Goal: Task Accomplishment & Management: Manage account settings

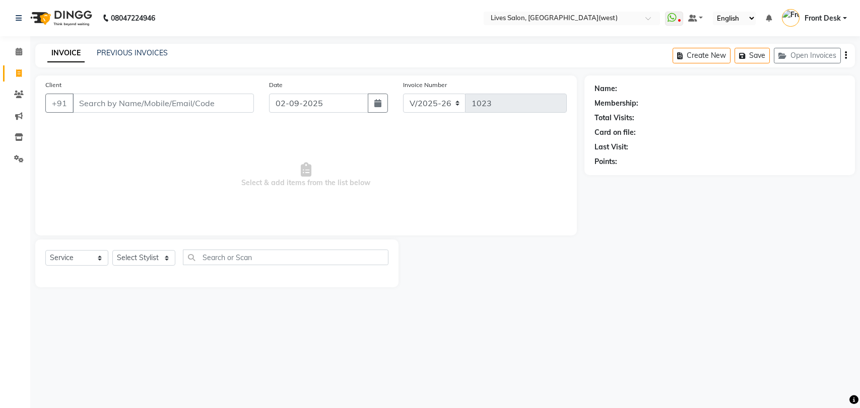
select select "4342"
select select "service"
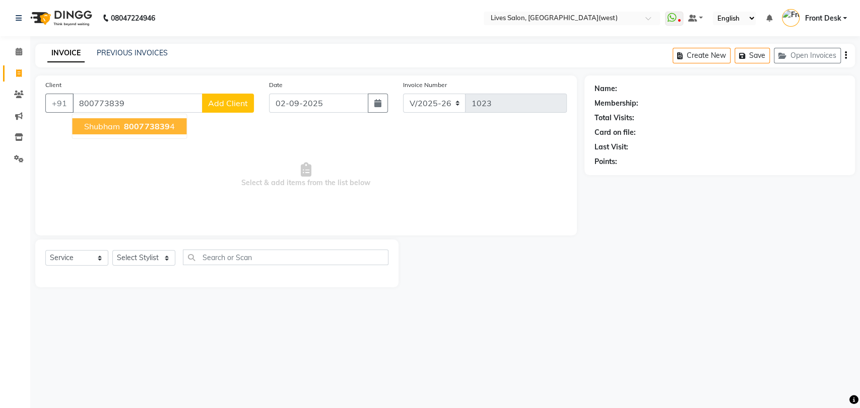
click at [130, 129] on span "800773839" at bounding box center [146, 126] width 45 height 10
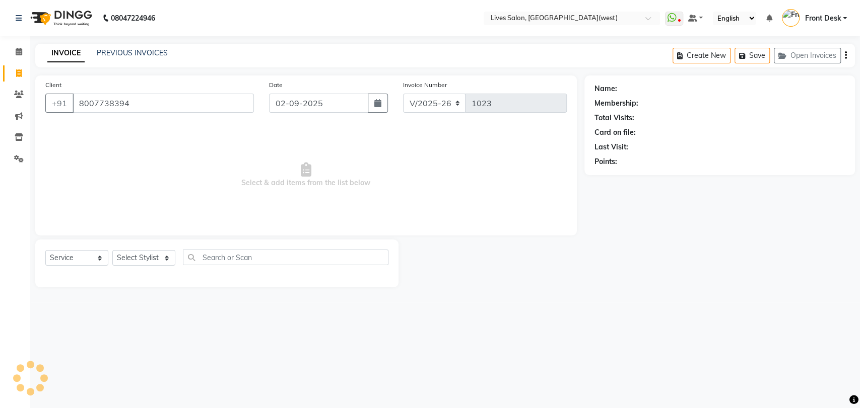
type input "8007738394"
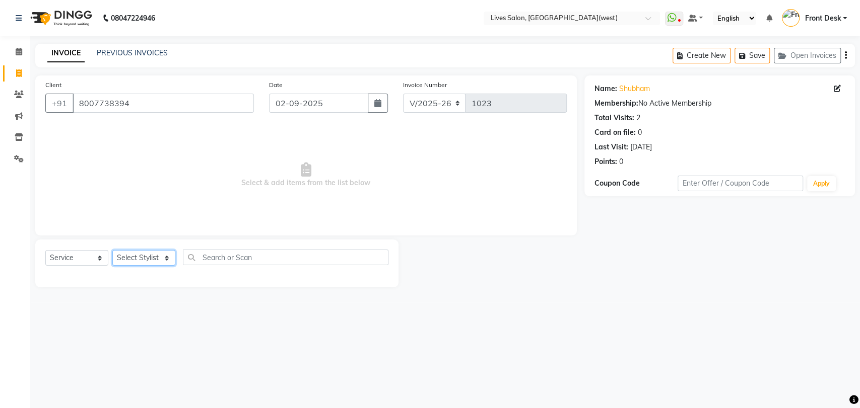
click at [153, 256] on select "Select Stylist [PERSON_NAME] Front Desk mansi Poonam [PERSON_NAME] [PERSON_NAME…" at bounding box center [143, 258] width 63 height 16
select select "76455"
click at [112, 250] on select "Select Stylist [PERSON_NAME] Front Desk mansi Poonam [PERSON_NAME] [PERSON_NAME…" at bounding box center [143, 258] width 63 height 16
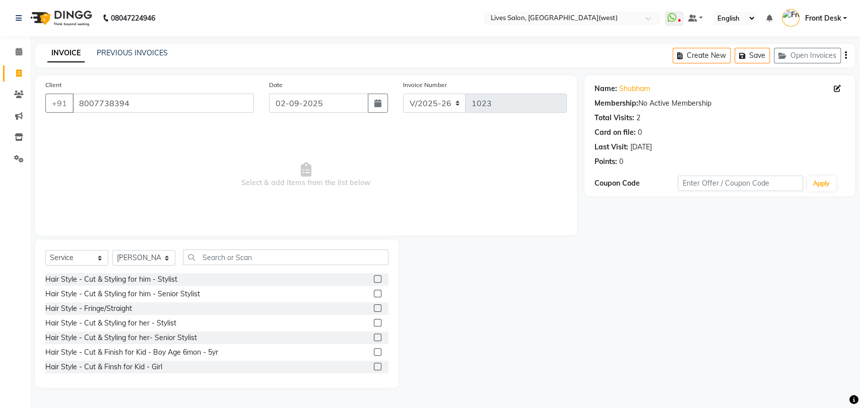
click at [374, 294] on label at bounding box center [378, 294] width 8 height 8
click at [374, 294] on input "checkbox" at bounding box center [377, 294] width 7 height 7
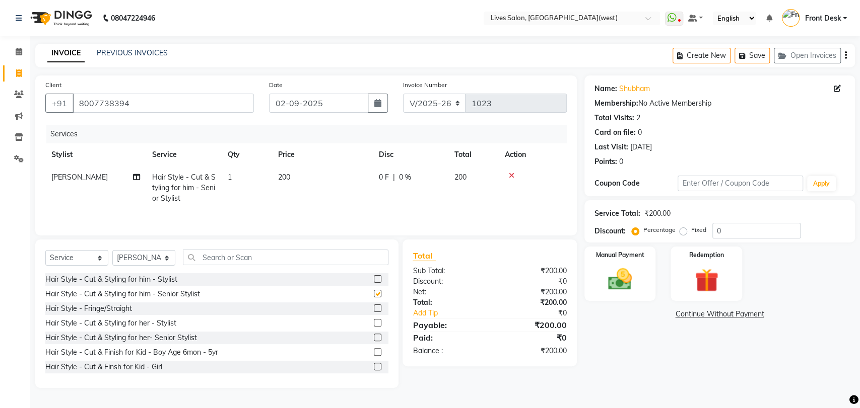
checkbox input "false"
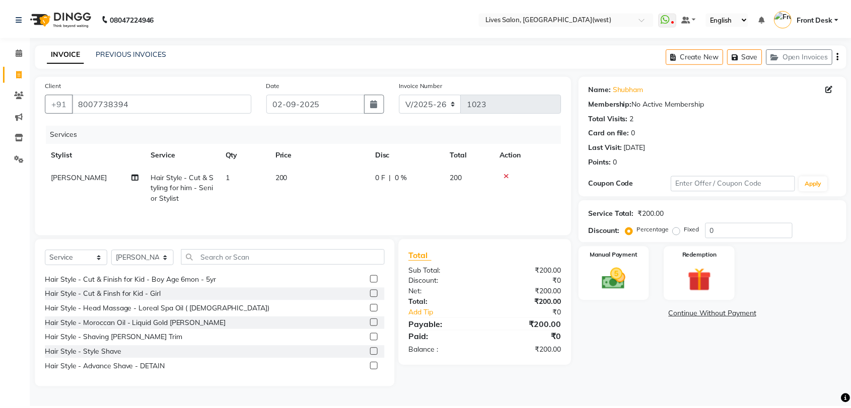
scroll to position [75, 0]
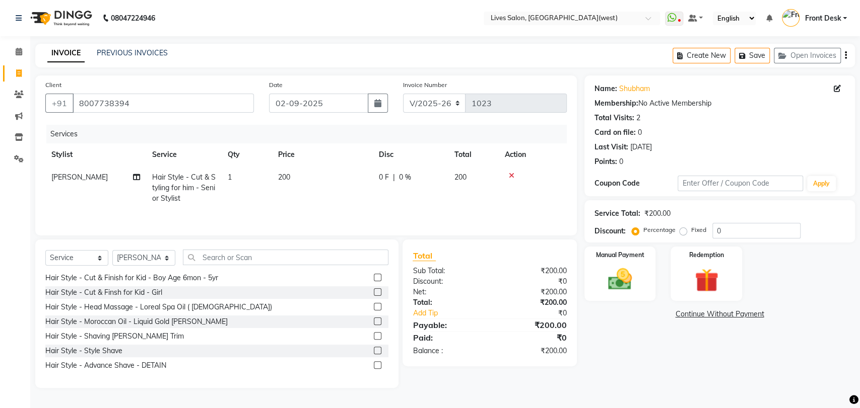
click at [374, 350] on label at bounding box center [378, 351] width 8 height 8
click at [374, 350] on input "checkbox" at bounding box center [377, 351] width 7 height 7
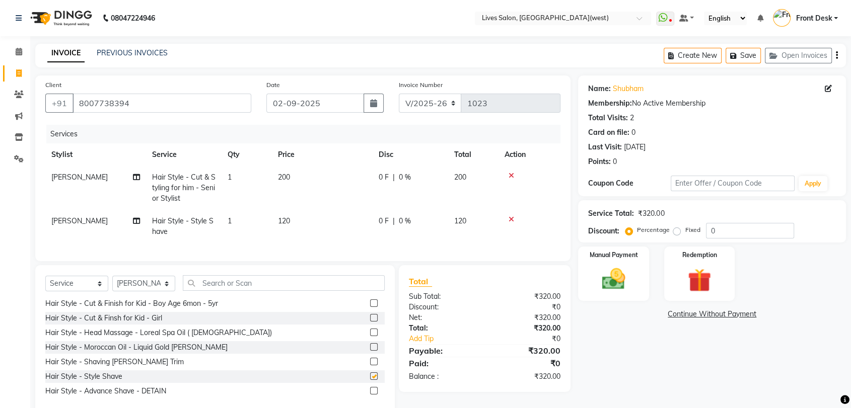
checkbox input "false"
click at [234, 291] on input "text" at bounding box center [284, 284] width 202 height 16
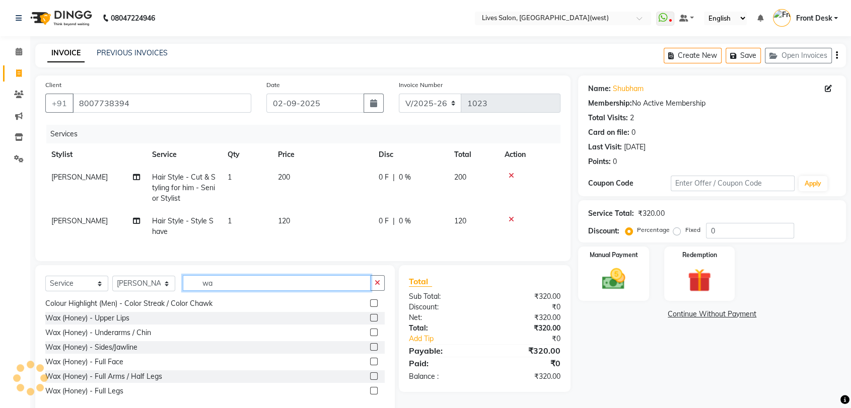
scroll to position [16, 0]
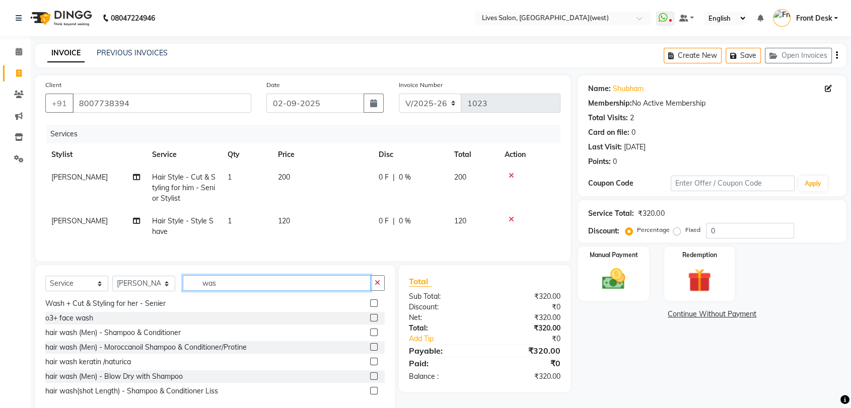
type input "was"
click at [370, 336] on label at bounding box center [374, 333] width 8 height 8
click at [370, 336] on input "checkbox" at bounding box center [373, 333] width 7 height 7
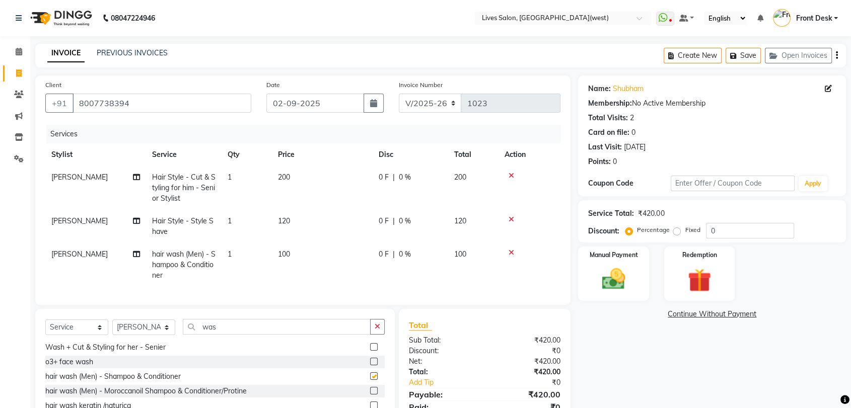
checkbox input "false"
click at [632, 278] on img at bounding box center [613, 279] width 39 height 28
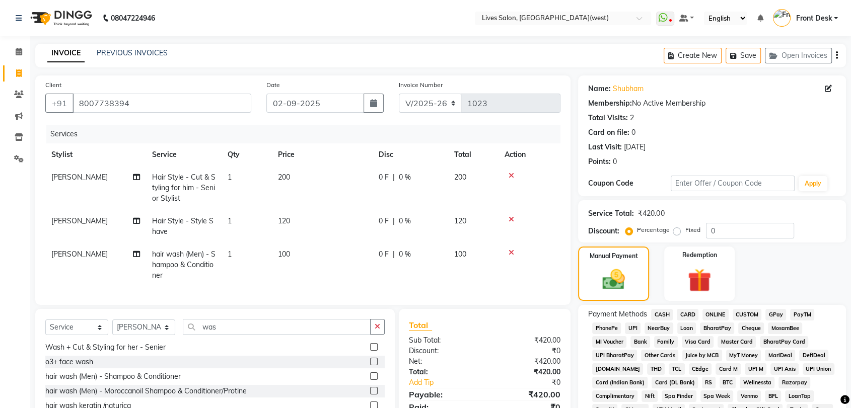
click at [803, 313] on span "PayTM" at bounding box center [802, 315] width 24 height 12
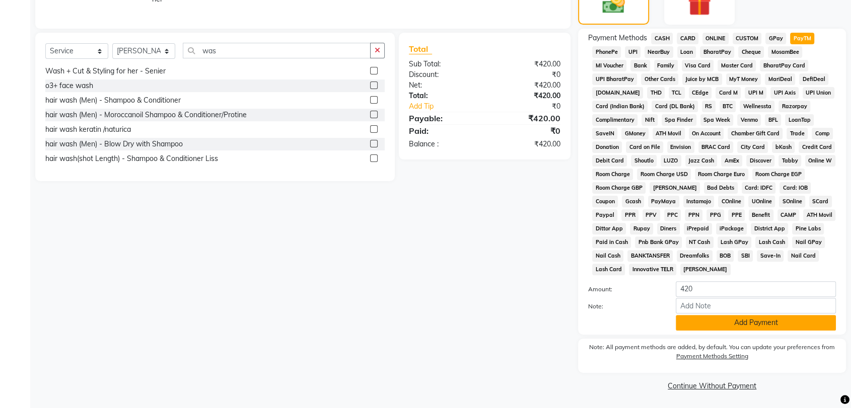
click at [743, 322] on button "Add Payment" at bounding box center [756, 323] width 160 height 16
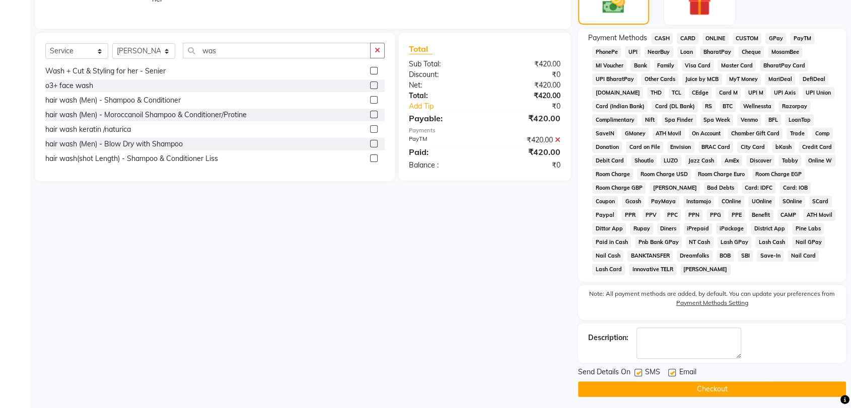
click at [722, 384] on button "Checkout" at bounding box center [712, 390] width 268 height 16
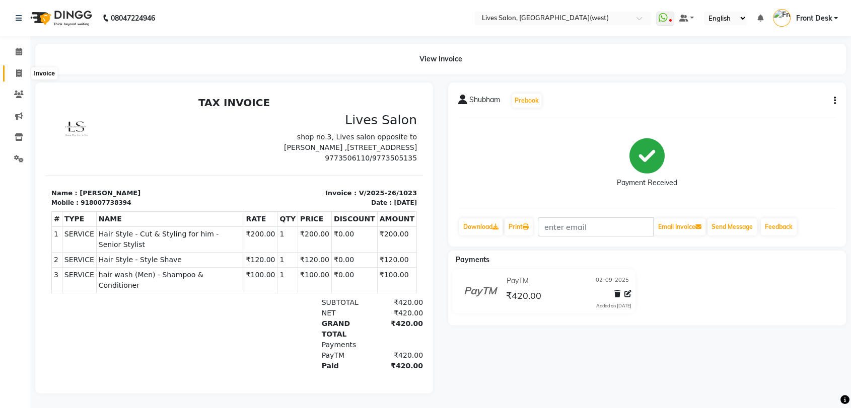
click at [17, 72] on icon at bounding box center [19, 74] width 6 height 8
select select "service"
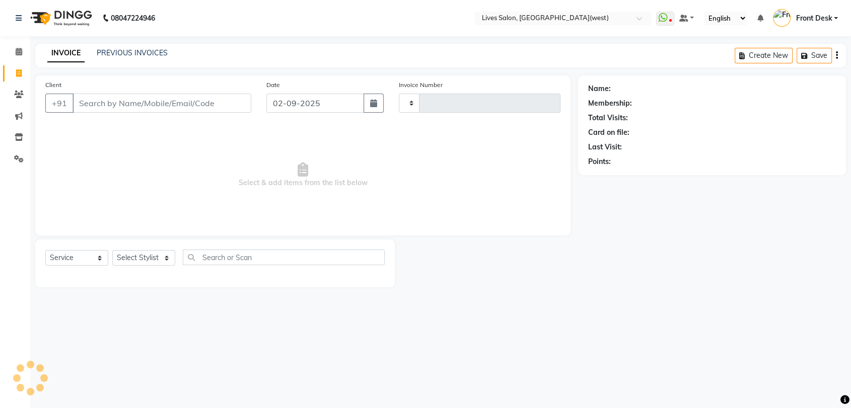
type input "1024"
select select "4342"
click at [134, 52] on link "PREVIOUS INVOICES" at bounding box center [132, 52] width 71 height 9
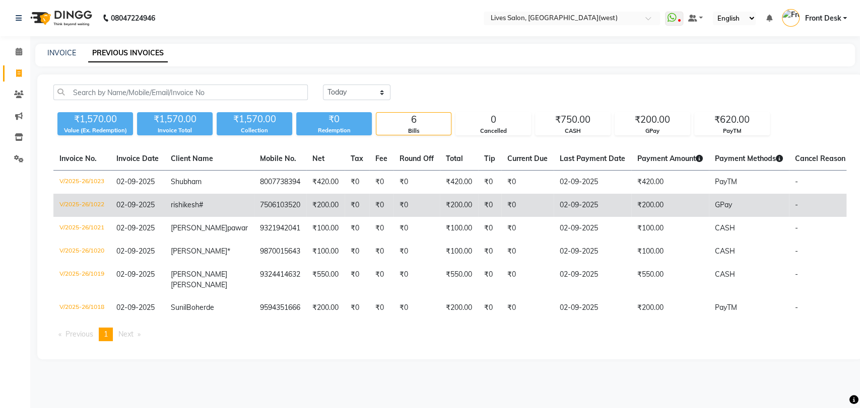
click at [404, 202] on td "₹0" at bounding box center [416, 205] width 46 height 23
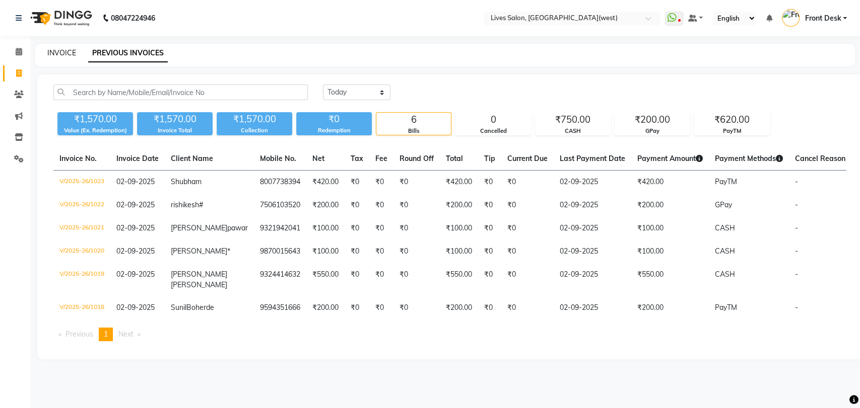
click at [58, 53] on link "INVOICE" at bounding box center [61, 52] width 29 height 9
select select "4342"
select select "service"
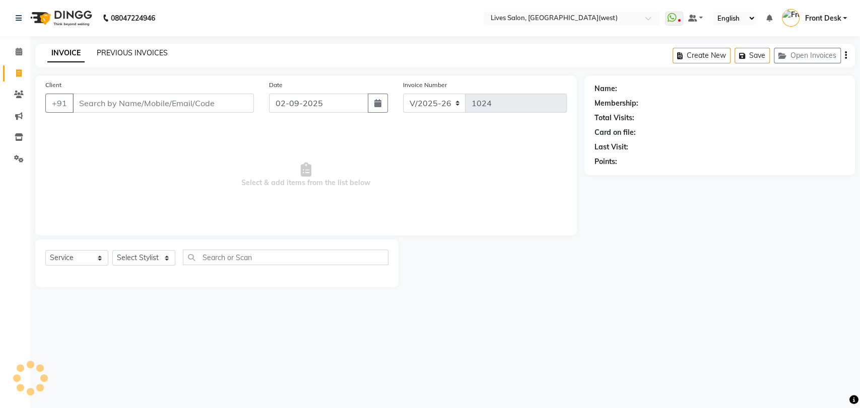
click at [130, 56] on link "PREVIOUS INVOICES" at bounding box center [132, 52] width 71 height 9
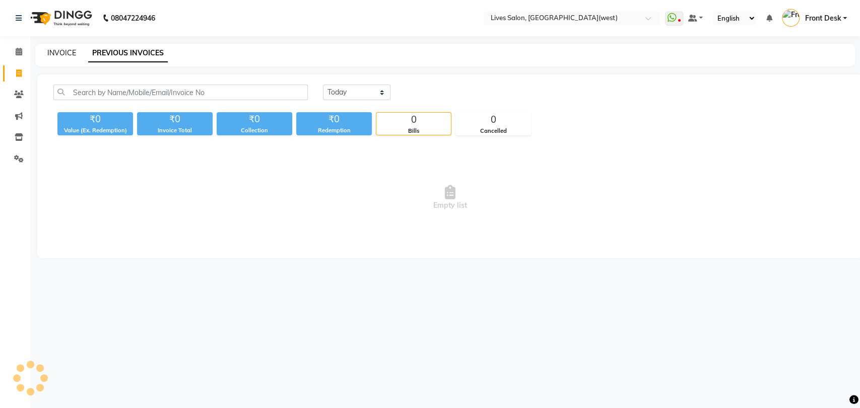
click at [53, 53] on link "INVOICE" at bounding box center [61, 52] width 29 height 9
select select "service"
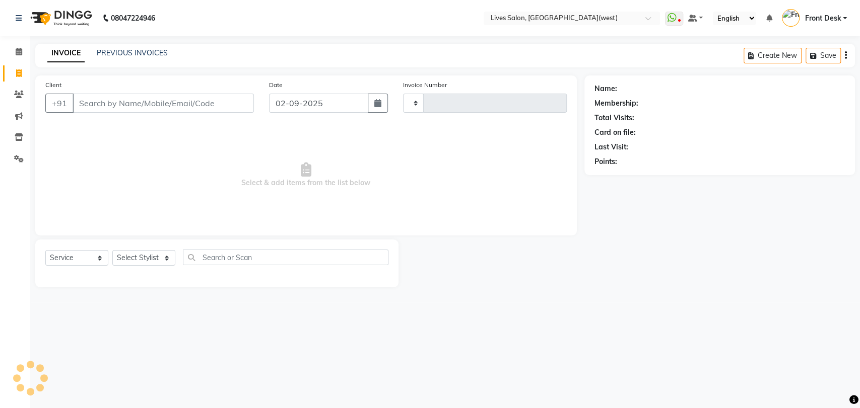
click at [117, 46] on div "INVOICE PREVIOUS INVOICES Create New Save" at bounding box center [444, 56] width 819 height 24
click at [117, 54] on link "PREVIOUS INVOICES" at bounding box center [132, 52] width 71 height 9
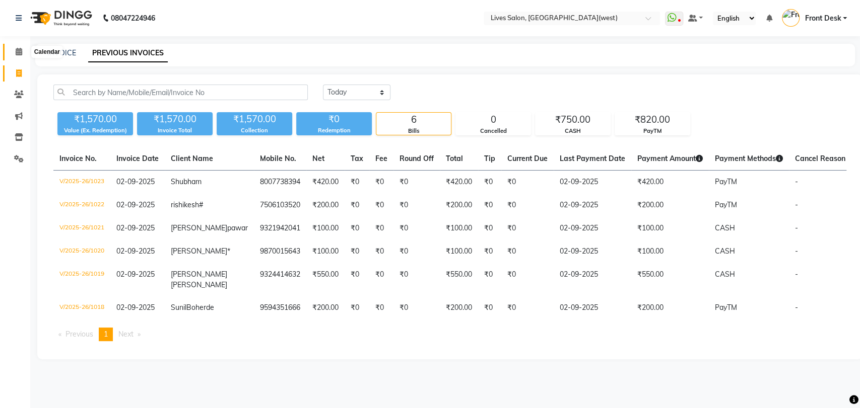
click at [17, 47] on span at bounding box center [19, 52] width 18 height 12
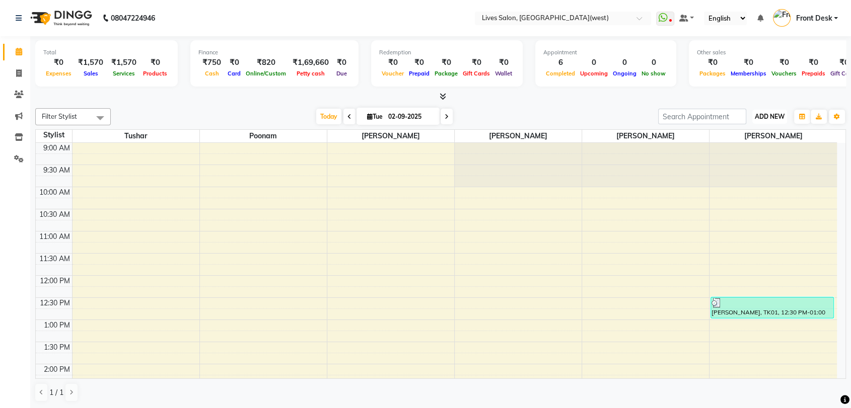
click at [774, 117] on span "ADD NEW" at bounding box center [770, 117] width 30 height 8
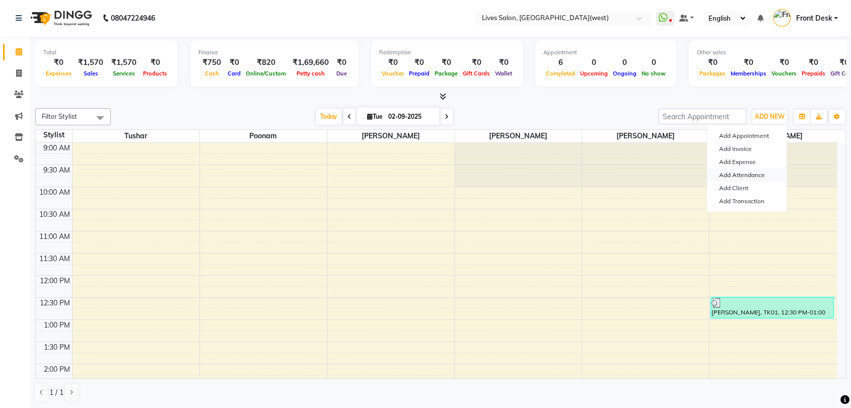
click at [744, 180] on link "Add Attendance" at bounding box center [747, 175] width 80 height 13
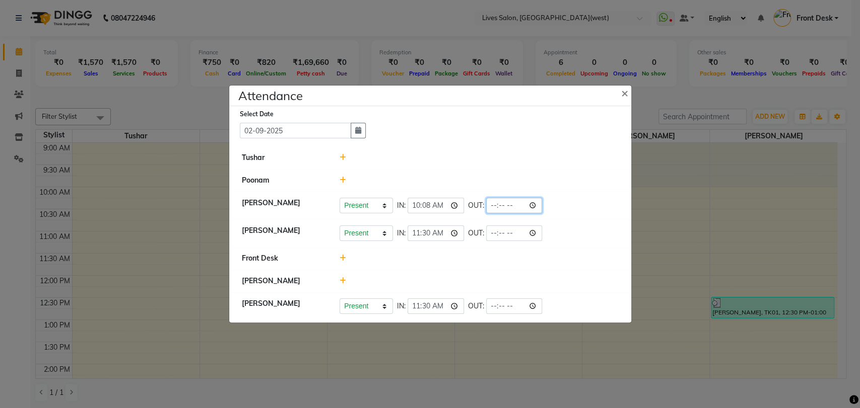
click at [486, 206] on input "time" at bounding box center [514, 206] width 56 height 16
type input "21:00"
click at [486, 231] on input "time" at bounding box center [514, 234] width 56 height 16
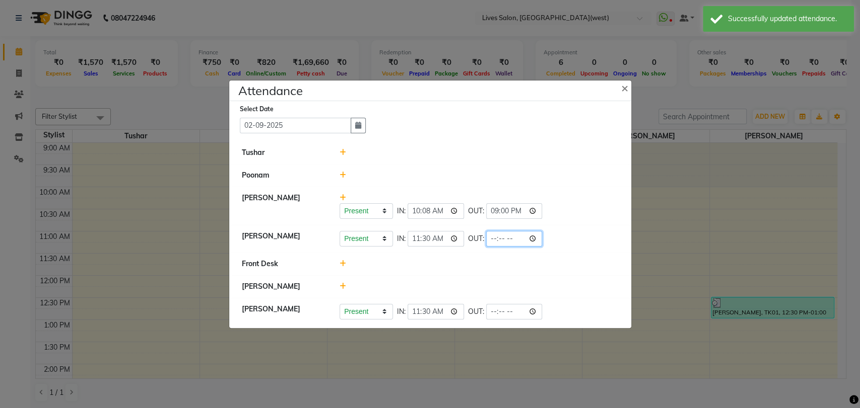
click at [486, 239] on input "time" at bounding box center [514, 239] width 56 height 16
type input "21:10"
click at [539, 256] on li "Front Desk" at bounding box center [430, 264] width 397 height 23
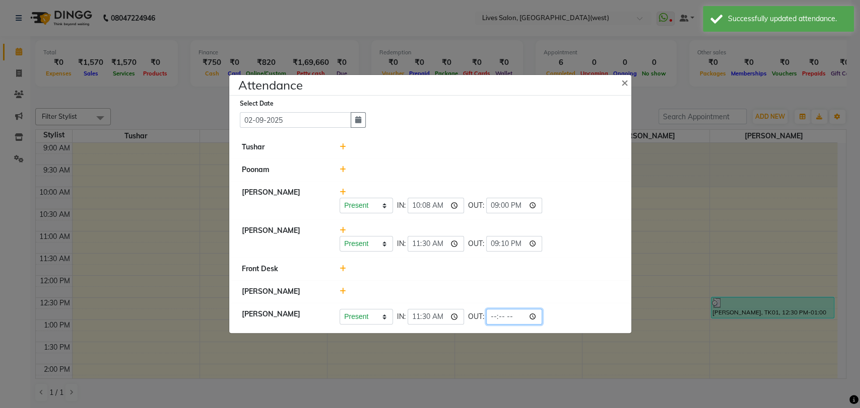
click at [486, 317] on input "time" at bounding box center [514, 317] width 56 height 16
type input "21:10"
click at [588, 269] on div at bounding box center [479, 269] width 294 height 11
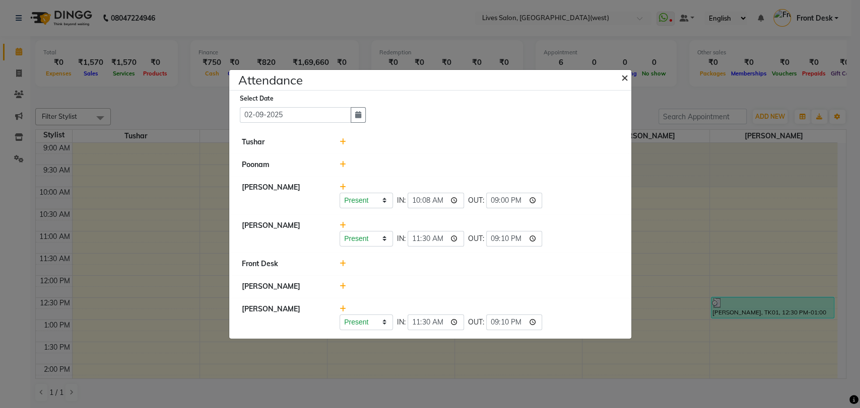
click at [625, 75] on span "×" at bounding box center [624, 77] width 7 height 15
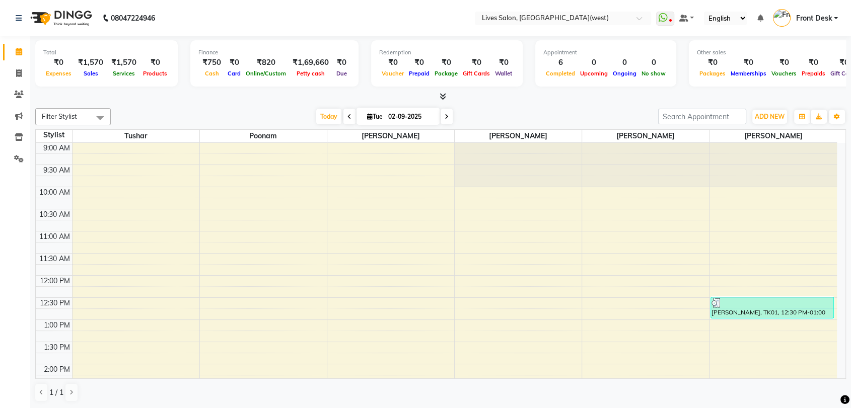
click at [810, 18] on span "Front Desk" at bounding box center [814, 18] width 36 height 11
click at [778, 74] on link "Sign out" at bounding box center [786, 72] width 92 height 16
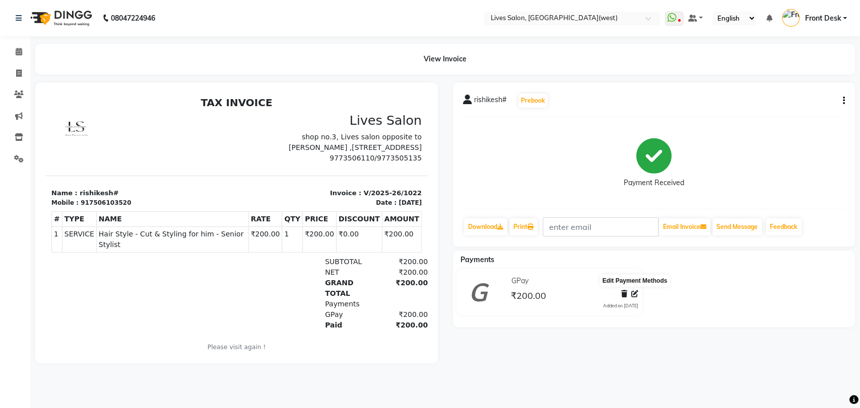
click at [632, 292] on icon at bounding box center [634, 294] width 7 height 7
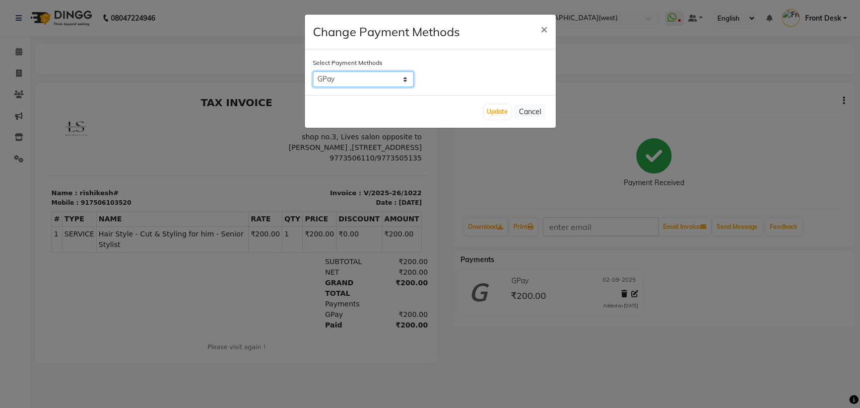
click at [373, 84] on select "CASH CARD ONLINE CUSTOM GPay PayTM PhonePe UPI NearBuy Loan BharatPay Cheque Mo…" at bounding box center [363, 80] width 101 height 16
select select "6"
click at [313, 72] on select "CASH CARD ONLINE CUSTOM GPay PayTM PhonePe UPI NearBuy Loan BharatPay Cheque Mo…" at bounding box center [363, 80] width 101 height 16
click at [489, 106] on button "Update" at bounding box center [497, 112] width 26 height 14
